Goal: Entertainment & Leisure: Consume media (video, audio)

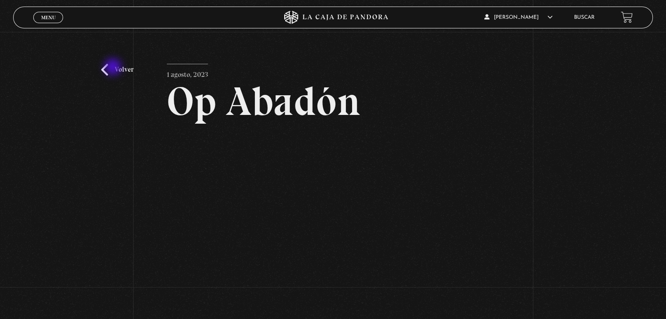
click at [114, 68] on link "Volver" at bounding box center [117, 70] width 32 height 12
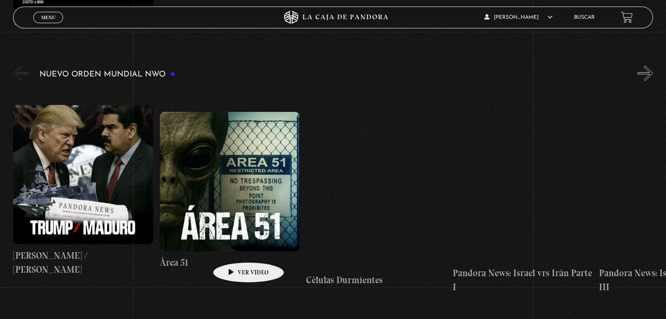
scroll to position [613, 0]
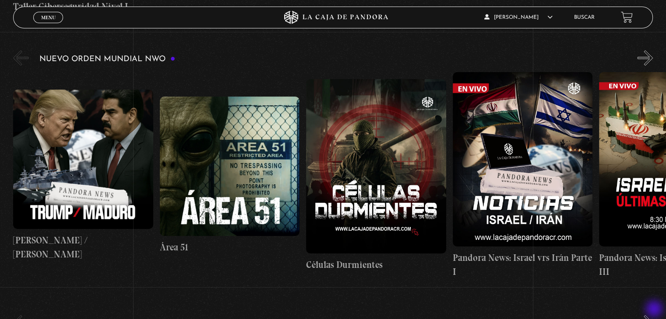
click at [653, 316] on button "»" at bounding box center [644, 323] width 15 height 15
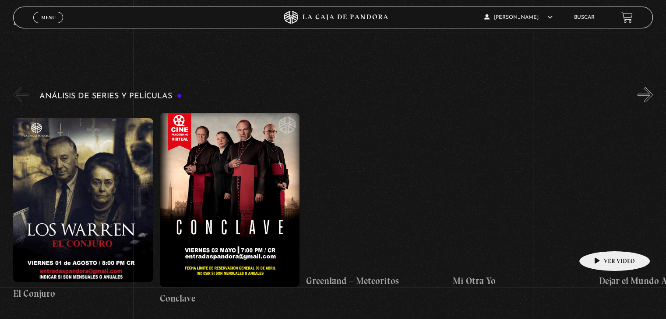
scroll to position [1619, 0]
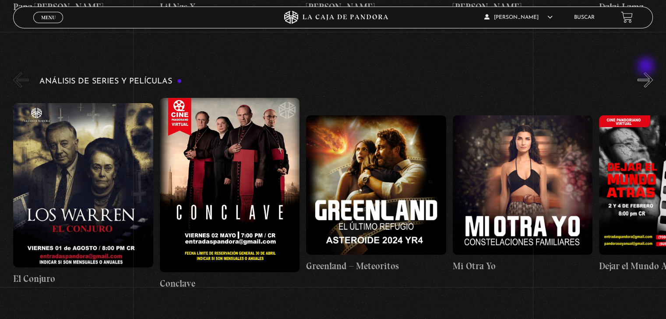
click at [646, 72] on button "»" at bounding box center [644, 79] width 15 height 15
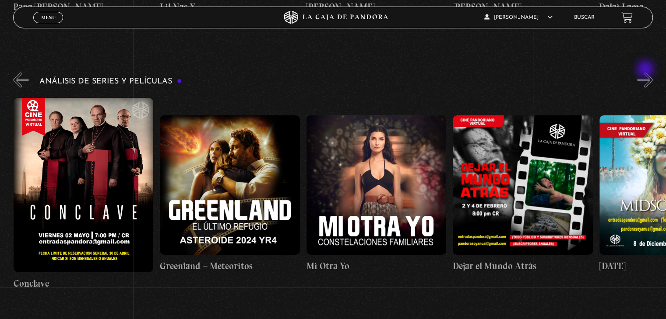
click at [646, 72] on button "»" at bounding box center [644, 79] width 15 height 15
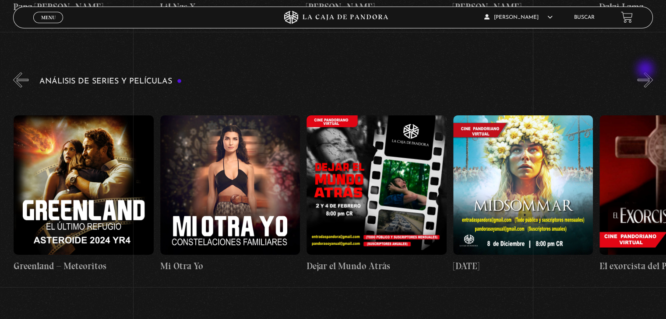
click at [646, 72] on button "»" at bounding box center [644, 79] width 15 height 15
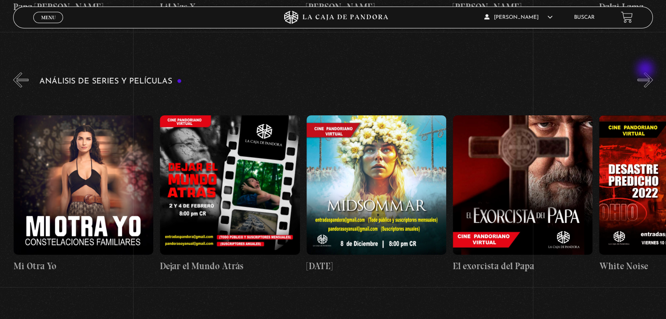
click at [646, 72] on button "»" at bounding box center [644, 79] width 15 height 15
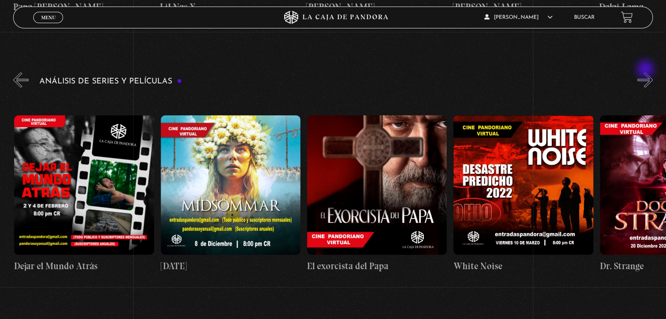
scroll to position [0, 585]
click at [646, 72] on button "»" at bounding box center [644, 79] width 15 height 15
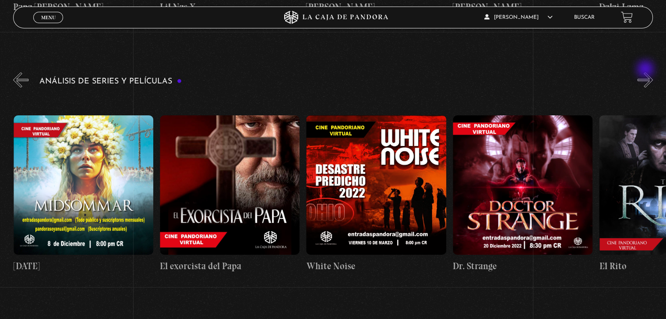
click at [646, 72] on button "»" at bounding box center [644, 79] width 15 height 15
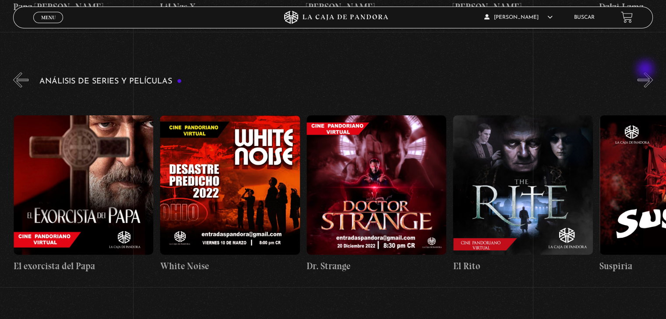
click at [646, 72] on button "»" at bounding box center [644, 79] width 15 height 15
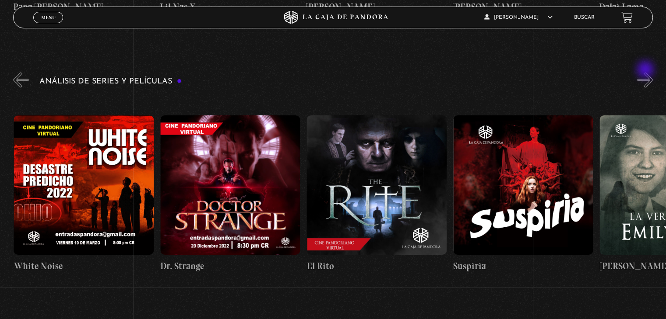
click at [646, 72] on button "»" at bounding box center [644, 79] width 15 height 15
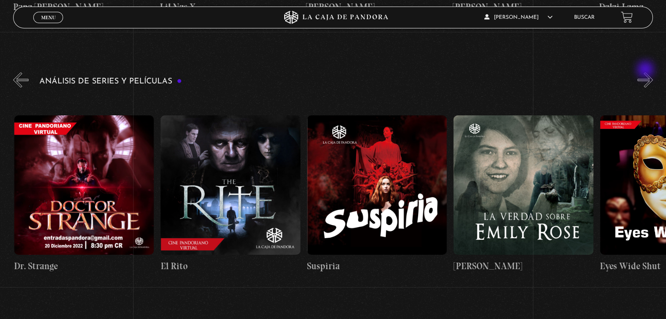
click at [646, 72] on button "»" at bounding box center [644, 79] width 15 height 15
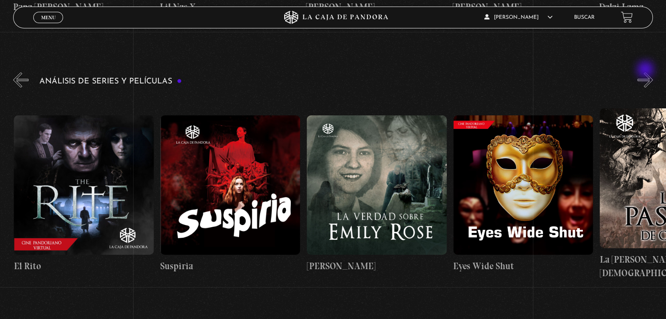
click at [646, 72] on button "»" at bounding box center [644, 79] width 15 height 15
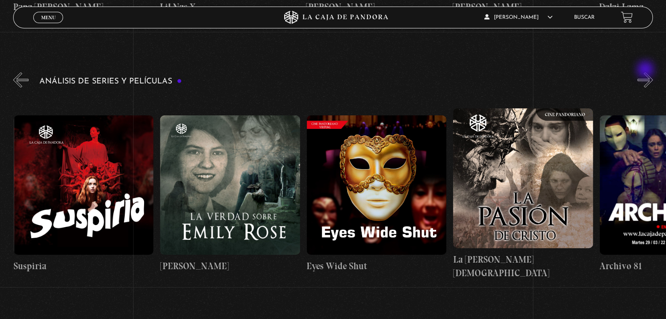
click at [646, 72] on button "»" at bounding box center [644, 79] width 15 height 15
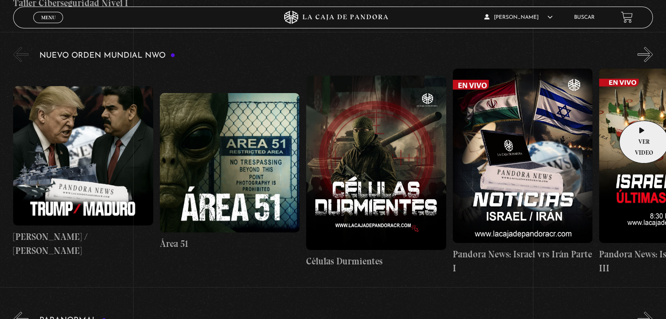
scroll to position [569, 0]
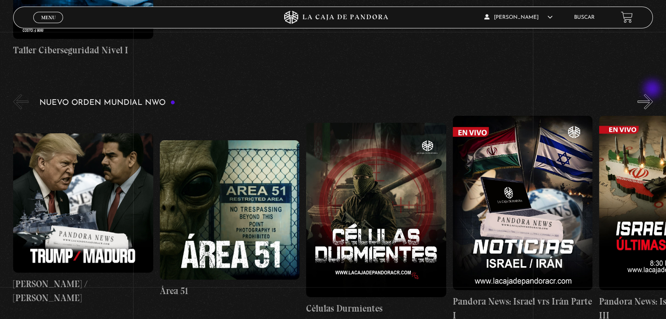
click at [653, 94] on button "»" at bounding box center [644, 101] width 15 height 15
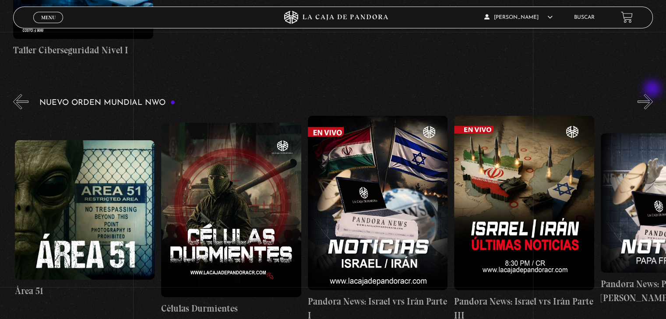
click at [653, 94] on button "»" at bounding box center [644, 101] width 15 height 15
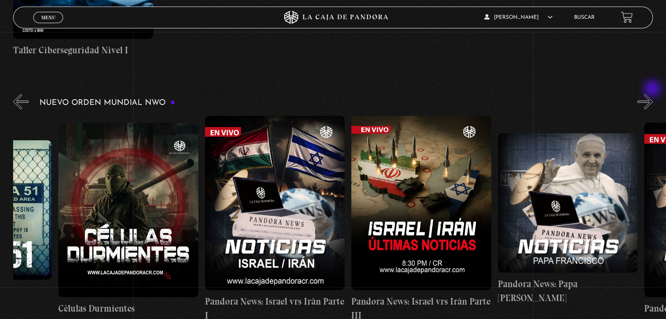
click at [653, 94] on button "»" at bounding box center [644, 101] width 15 height 15
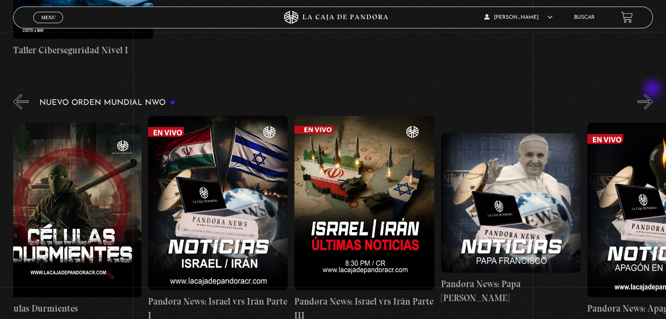
click at [653, 94] on button "»" at bounding box center [644, 101] width 15 height 15
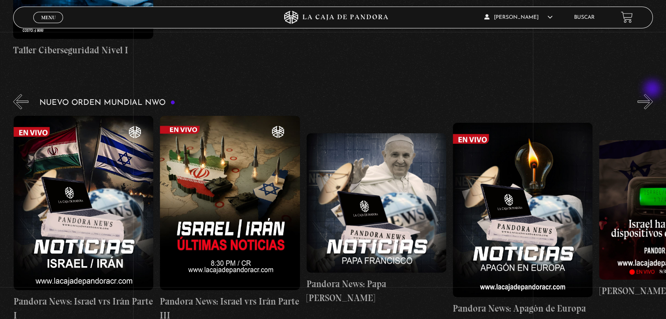
click at [653, 94] on button "»" at bounding box center [644, 101] width 15 height 15
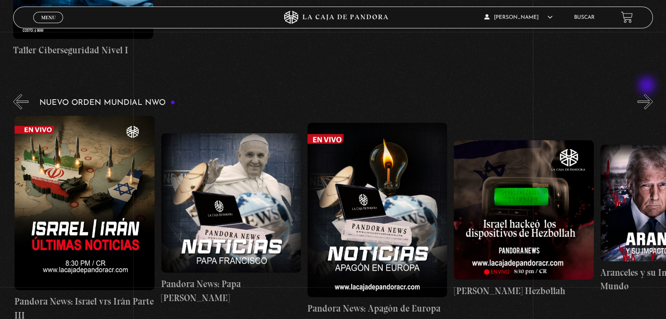
click at [647, 94] on button "»" at bounding box center [644, 101] width 15 height 15
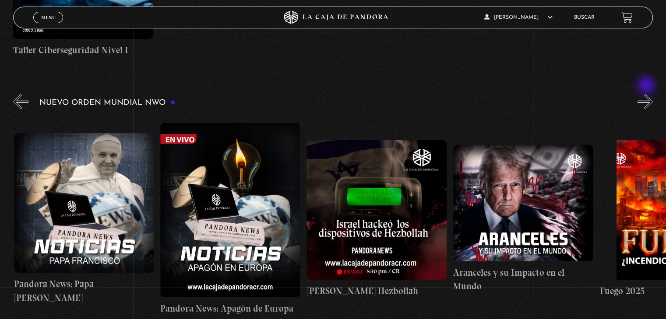
click at [647, 94] on button "»" at bounding box center [644, 101] width 15 height 15
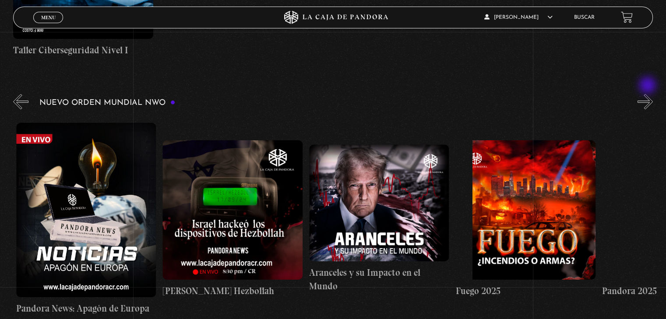
click at [648, 94] on button "»" at bounding box center [644, 101] width 15 height 15
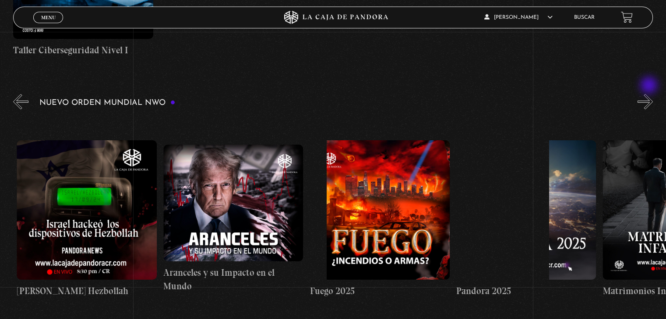
click at [649, 94] on button "»" at bounding box center [644, 101] width 15 height 15
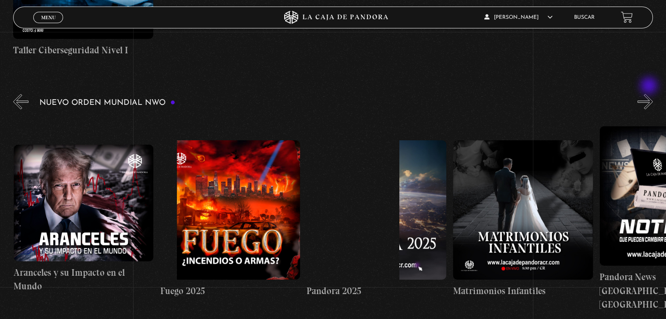
click at [649, 94] on button "»" at bounding box center [644, 101] width 15 height 15
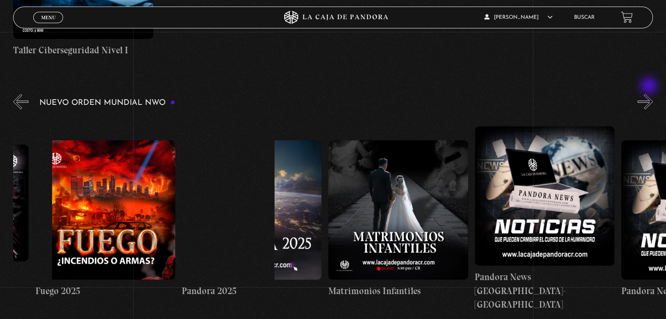
click at [649, 94] on button "»" at bounding box center [644, 101] width 15 height 15
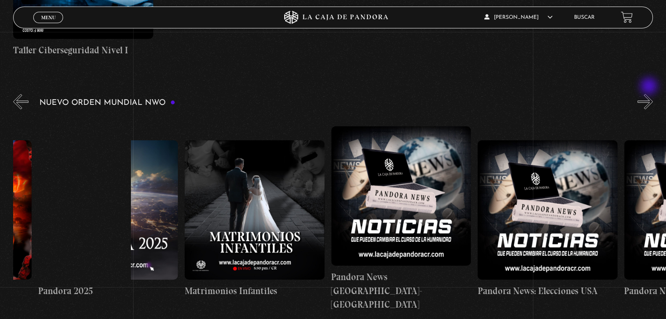
click at [649, 94] on button "»" at bounding box center [644, 101] width 15 height 15
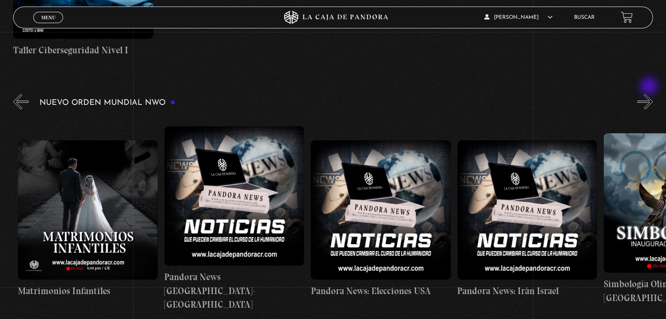
click at [650, 94] on button "»" at bounding box center [644, 101] width 15 height 15
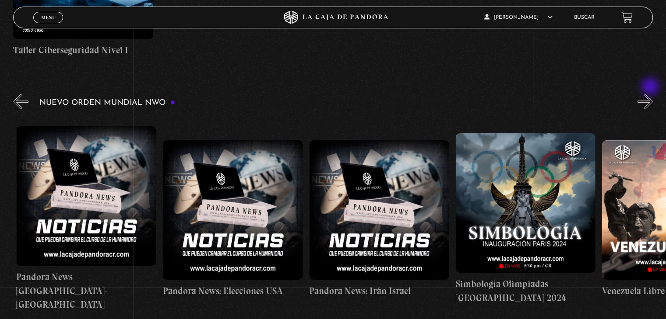
click at [651, 94] on button "»" at bounding box center [644, 101] width 15 height 15
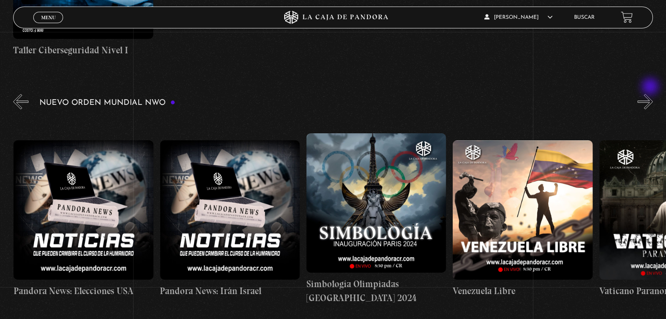
click at [651, 94] on button "»" at bounding box center [644, 101] width 15 height 15
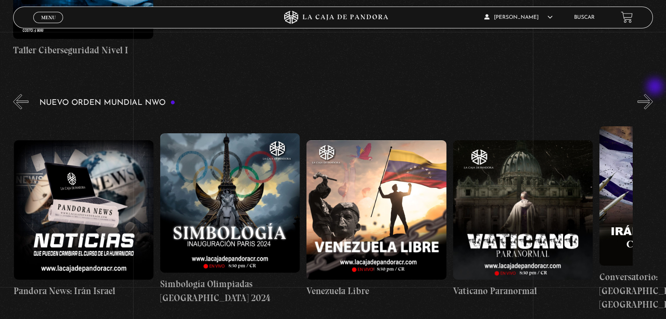
click at [653, 94] on button "»" at bounding box center [644, 101] width 15 height 15
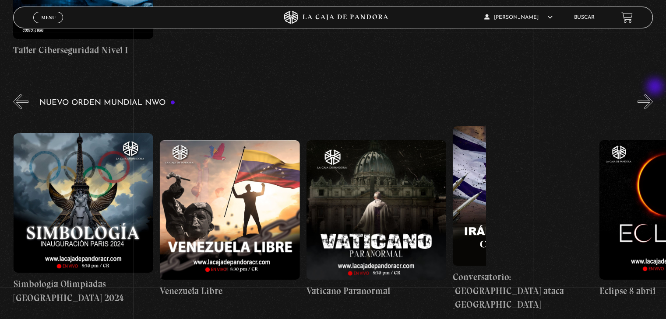
click at [653, 94] on button "»" at bounding box center [644, 101] width 15 height 15
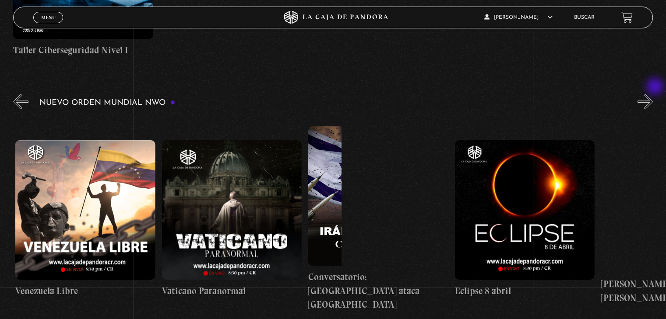
click at [653, 94] on button "»" at bounding box center [644, 101] width 15 height 15
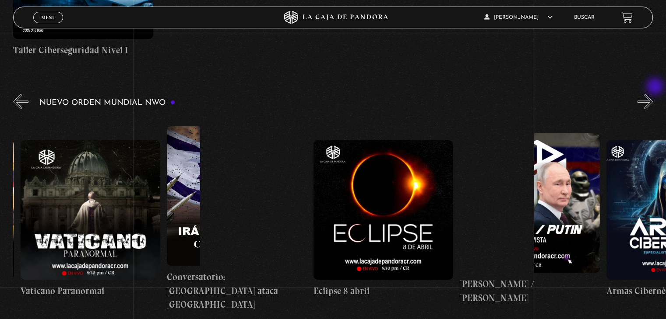
click at [653, 94] on button "»" at bounding box center [644, 101] width 15 height 15
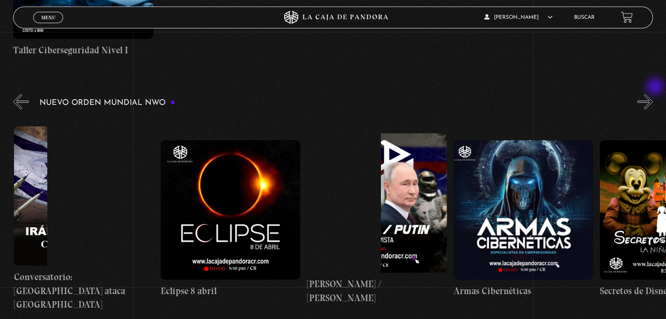
click at [653, 94] on button "»" at bounding box center [644, 101] width 15 height 15
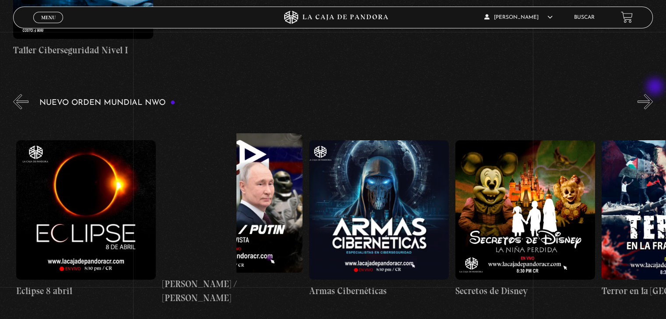
click at [653, 94] on button "»" at bounding box center [644, 101] width 15 height 15
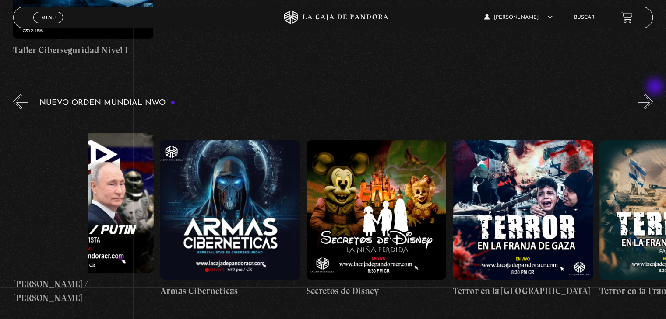
click at [653, 94] on button "»" at bounding box center [644, 101] width 15 height 15
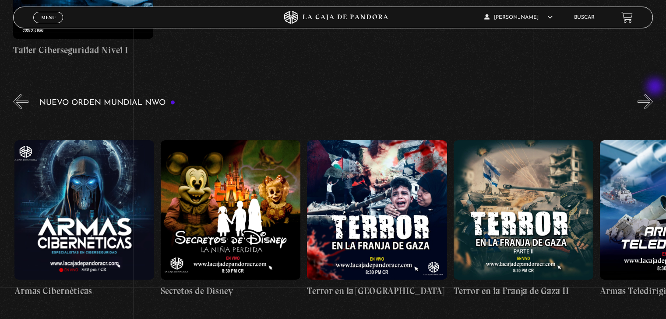
click at [653, 94] on button "»" at bounding box center [644, 101] width 15 height 15
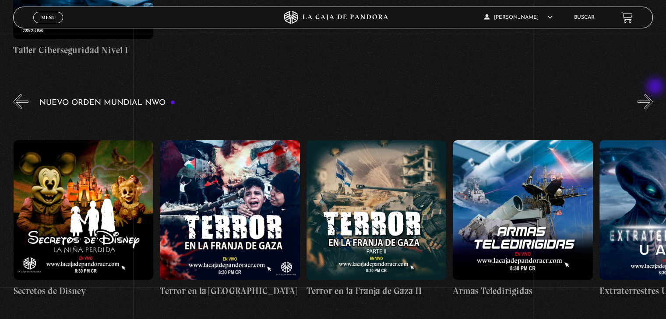
click at [653, 94] on button "»" at bounding box center [644, 101] width 15 height 15
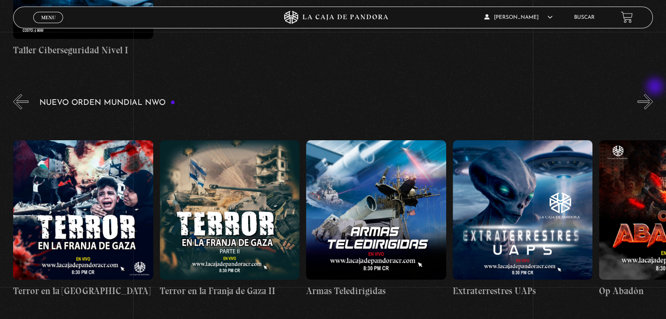
click at [653, 94] on button "»" at bounding box center [644, 101] width 15 height 15
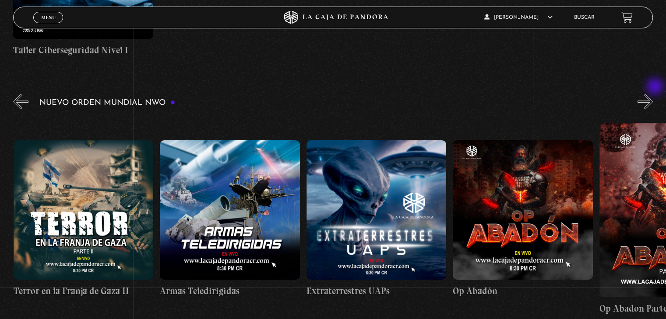
click at [653, 94] on button "»" at bounding box center [644, 101] width 15 height 15
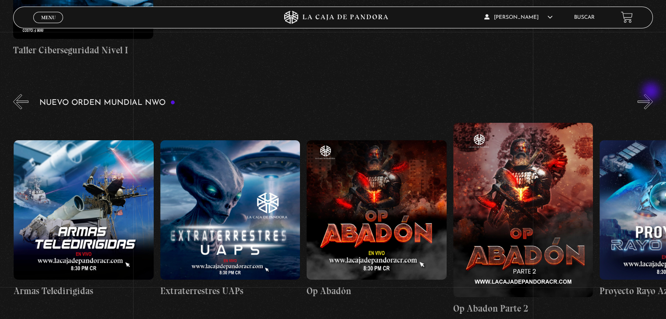
scroll to position [0, 3659]
click at [546, 190] on figure at bounding box center [523, 210] width 140 height 175
click at [529, 158] on figure at bounding box center [523, 210] width 140 height 175
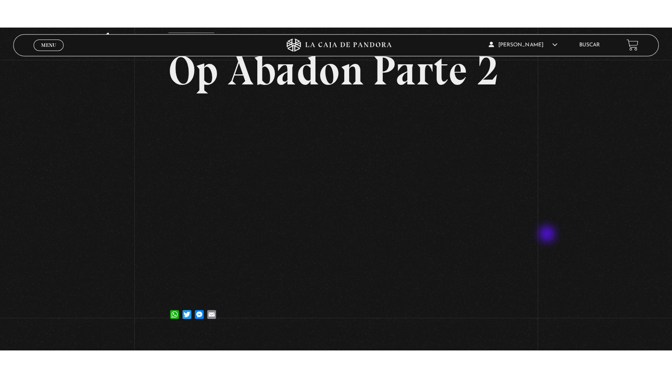
scroll to position [44, 0]
